Goal: Find specific page/section: Find specific page/section

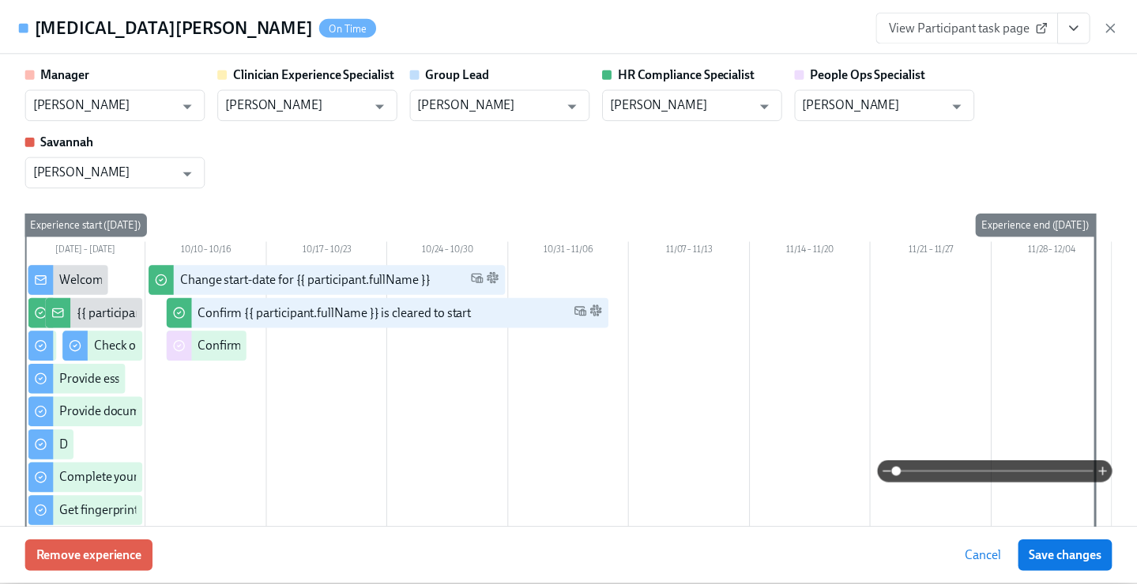
scroll to position [220, 0]
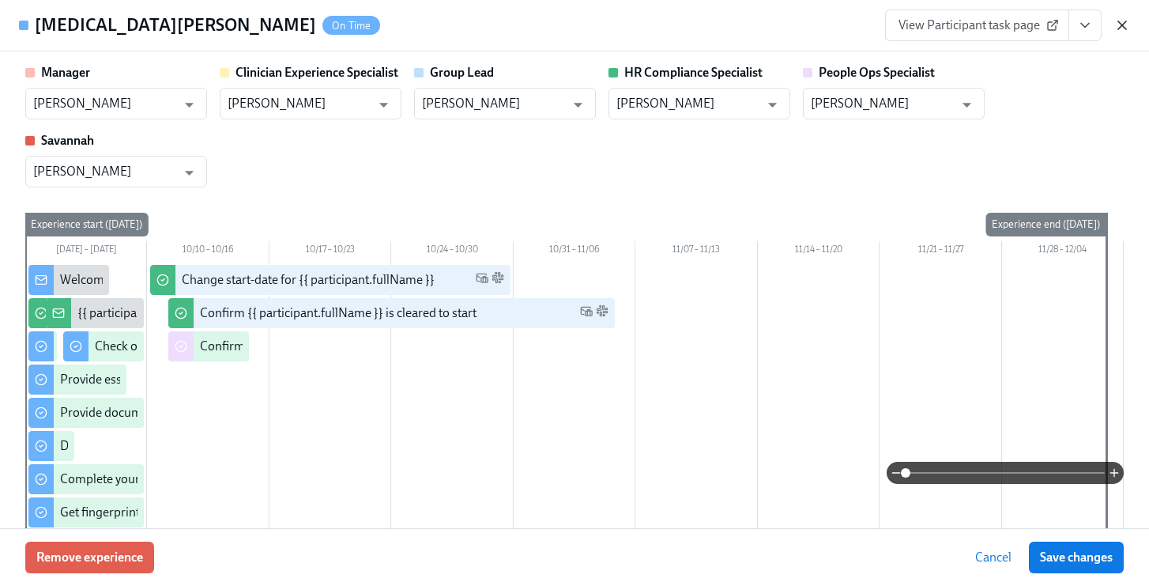
click at [1120, 22] on icon "button" at bounding box center [1122, 25] width 16 height 16
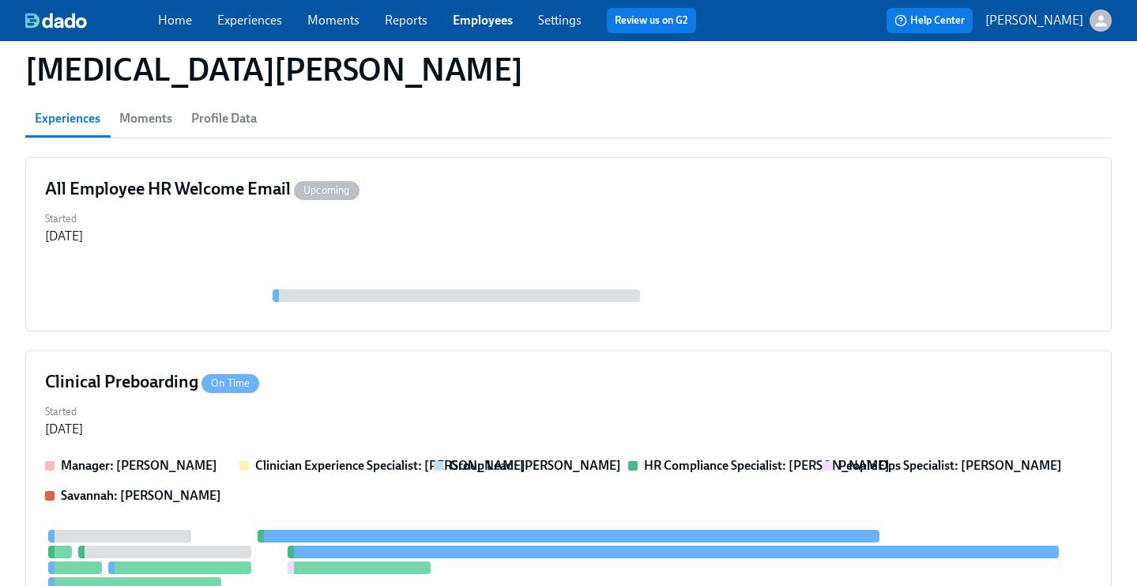
click at [499, 21] on link "Employees" at bounding box center [483, 20] width 60 height 15
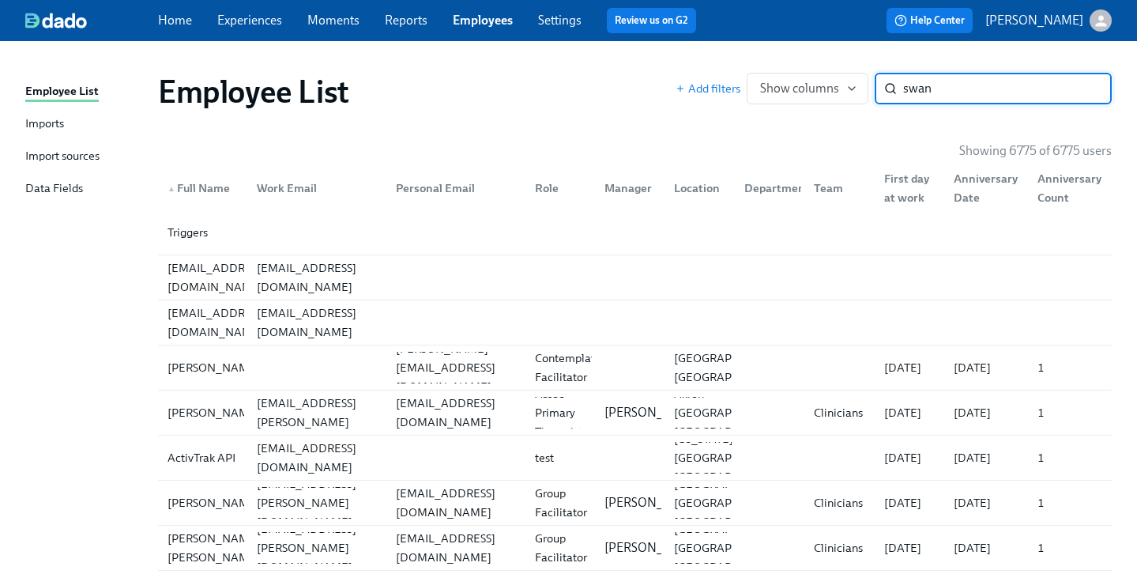
type input "swan"
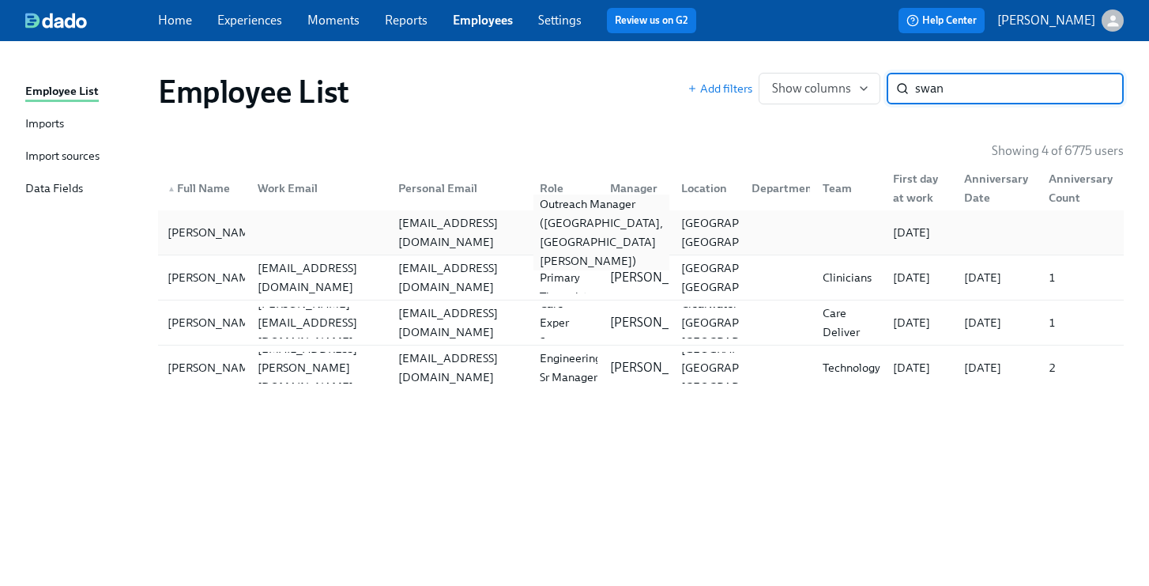
click at [562, 232] on div "Outreach Manager ([GEOGRAPHIC_DATA], [GEOGRAPHIC_DATA][PERSON_NAME])" at bounding box center [601, 232] width 136 height 76
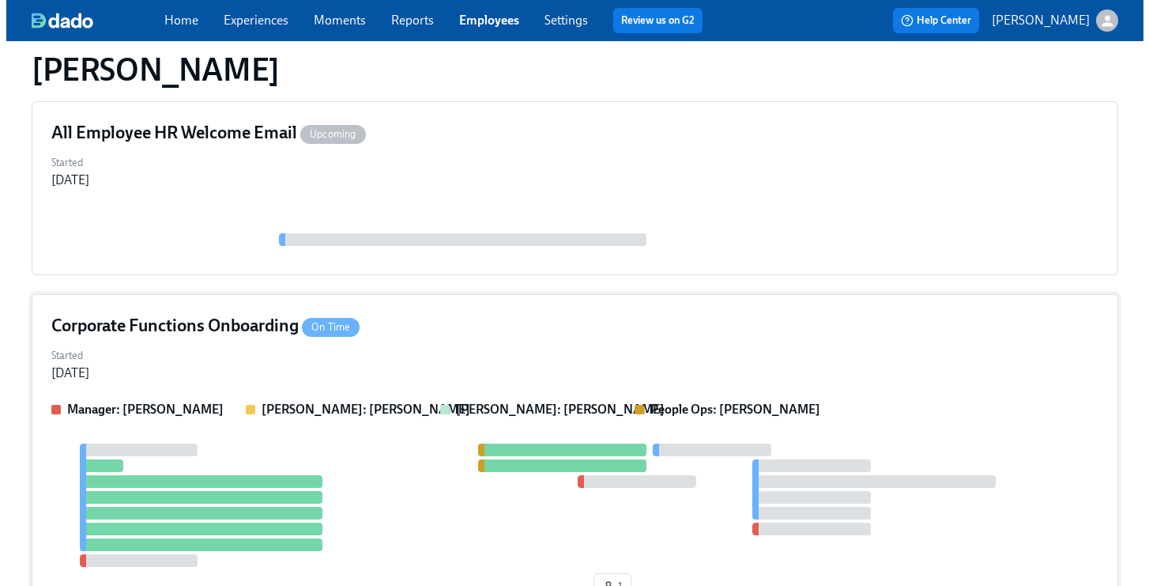
scroll to position [324, 0]
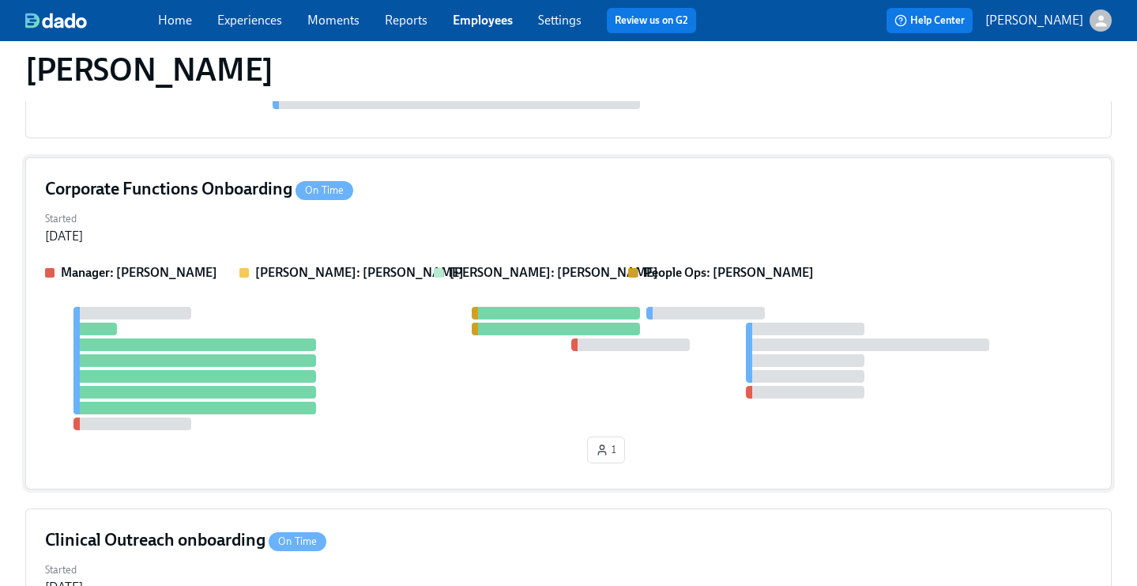
click at [424, 219] on div "Started [DATE]" at bounding box center [568, 226] width 1047 height 38
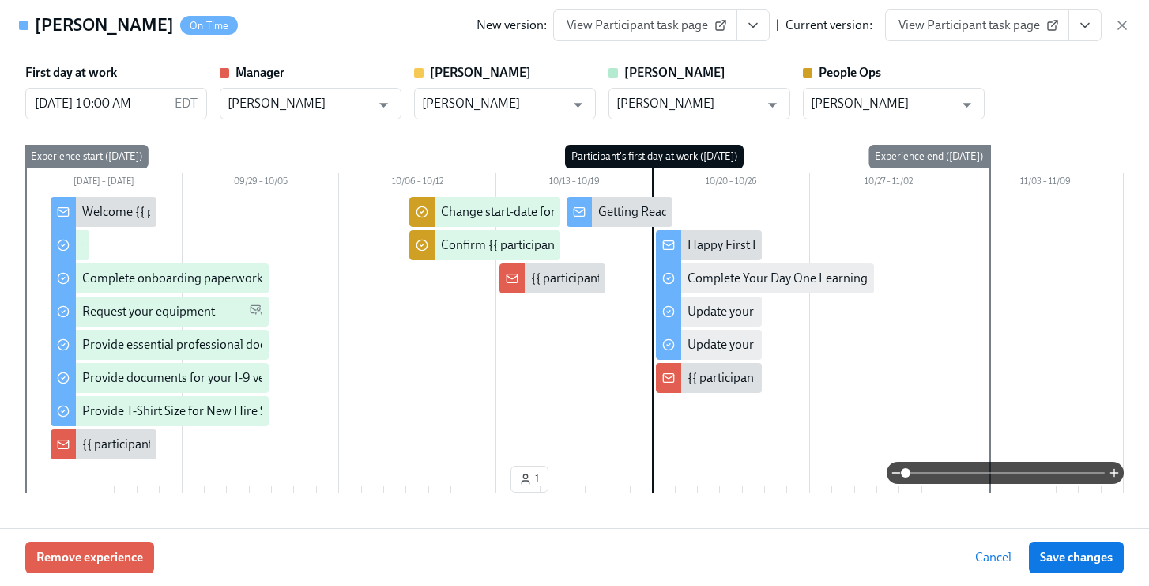
drag, startPoint x: 1096, startPoint y: 29, endPoint x: 1088, endPoint y: 43, distance: 15.6
click at [1096, 29] on button "View task page" at bounding box center [1084, 25] width 33 height 32
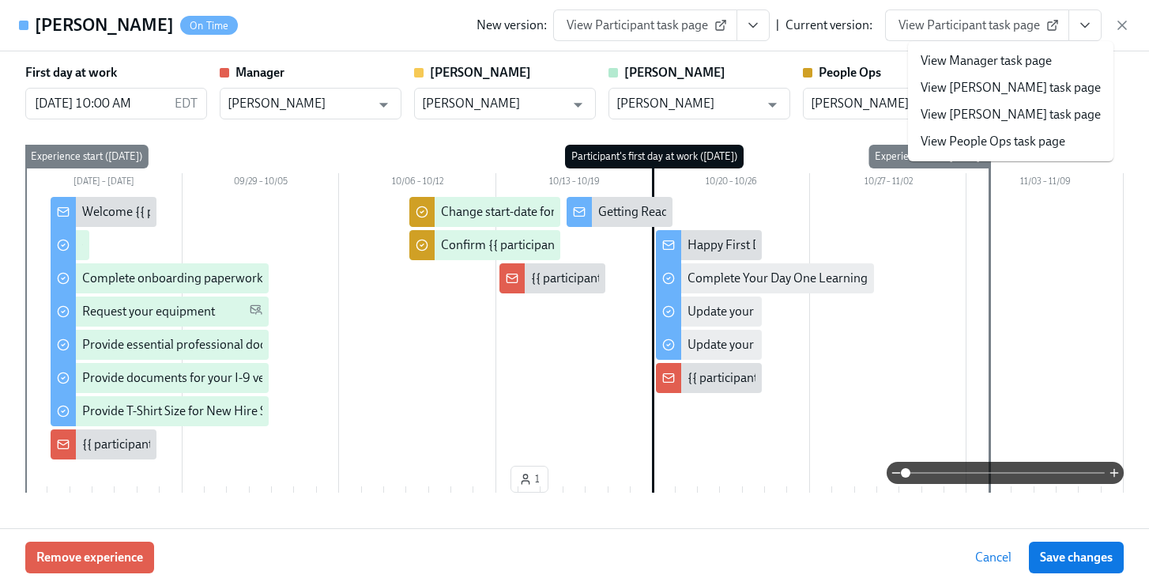
click at [1004, 133] on link "View People Ops task page" at bounding box center [993, 141] width 145 height 17
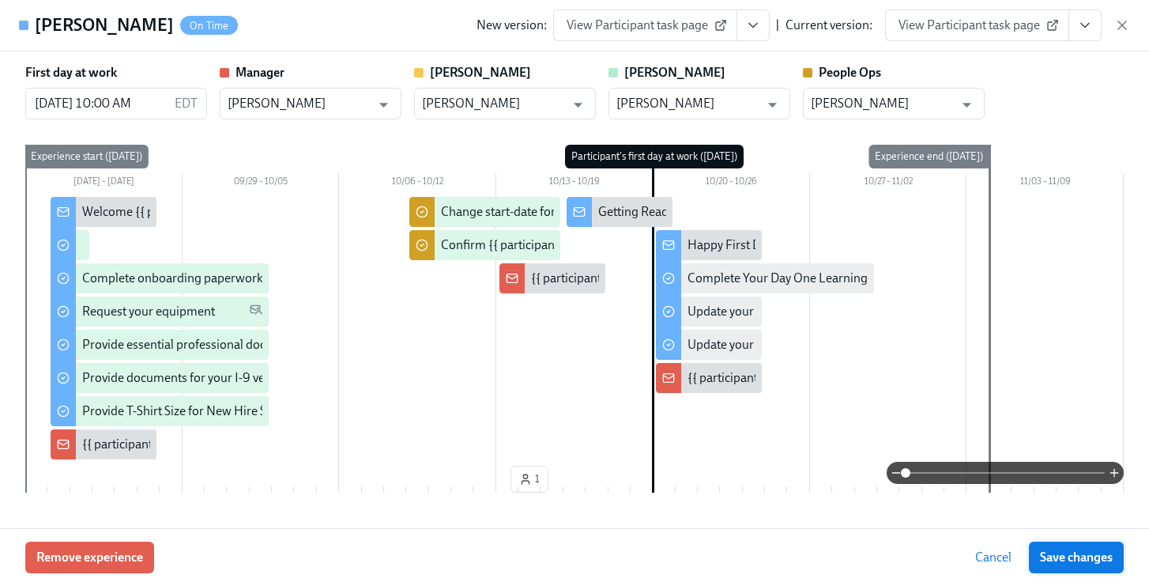
click at [1060, 556] on span "Save changes" at bounding box center [1076, 557] width 73 height 16
